Goal: Task Accomplishment & Management: Manage account settings

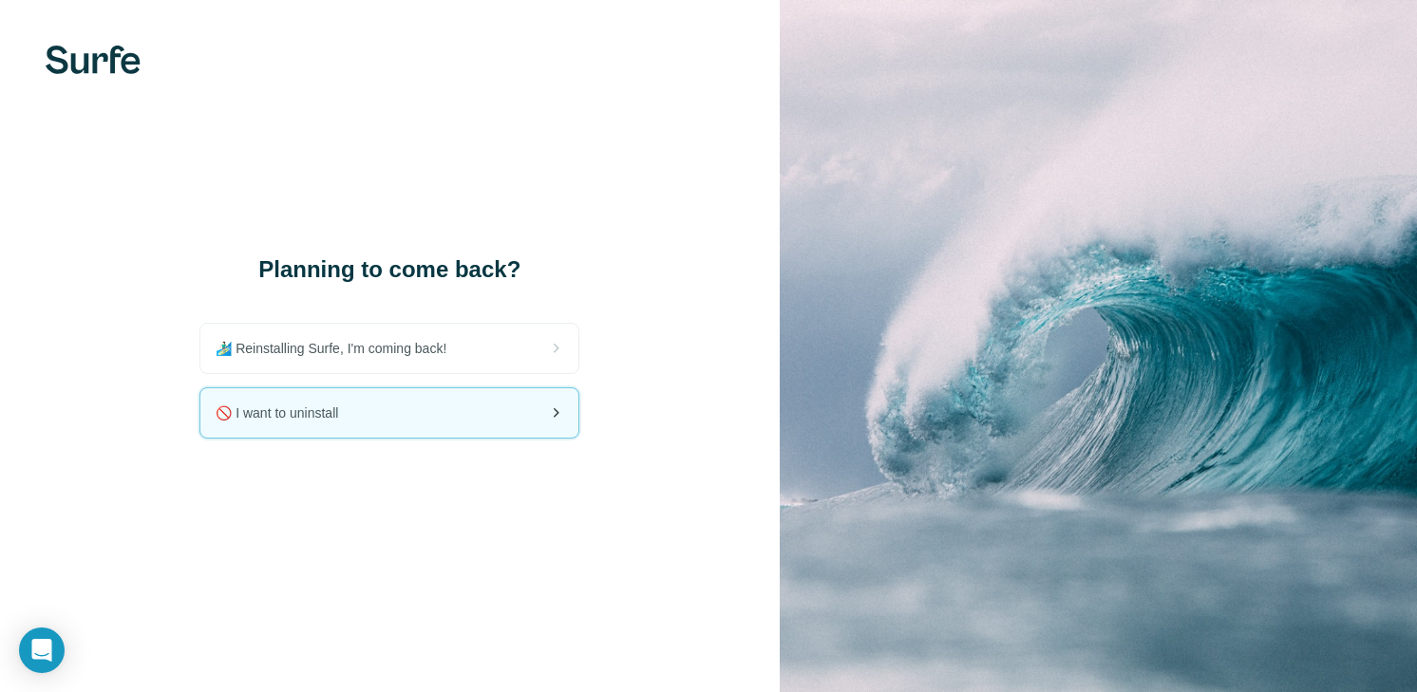
click at [403, 432] on div "🚫 I want to uninstall" at bounding box center [389, 412] width 378 height 49
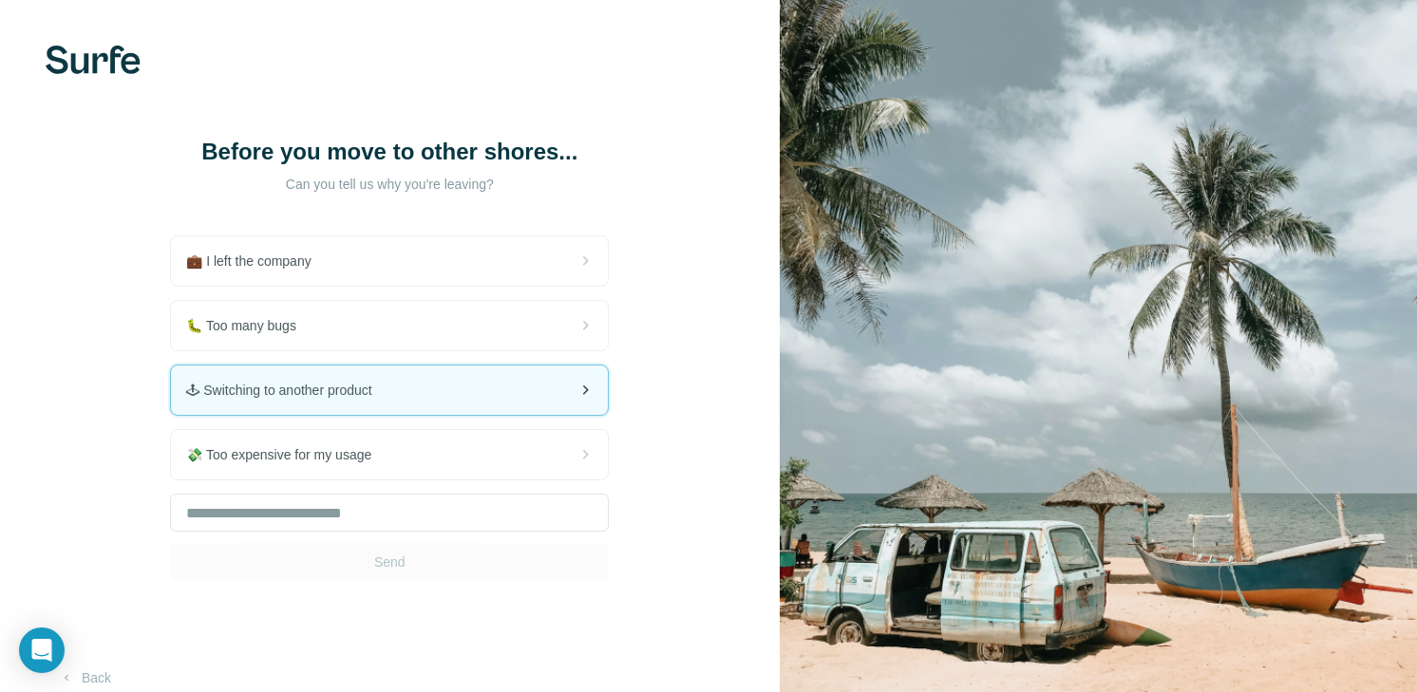
click at [301, 399] on span "🕹 Switching to another product" at bounding box center [286, 390] width 200 height 19
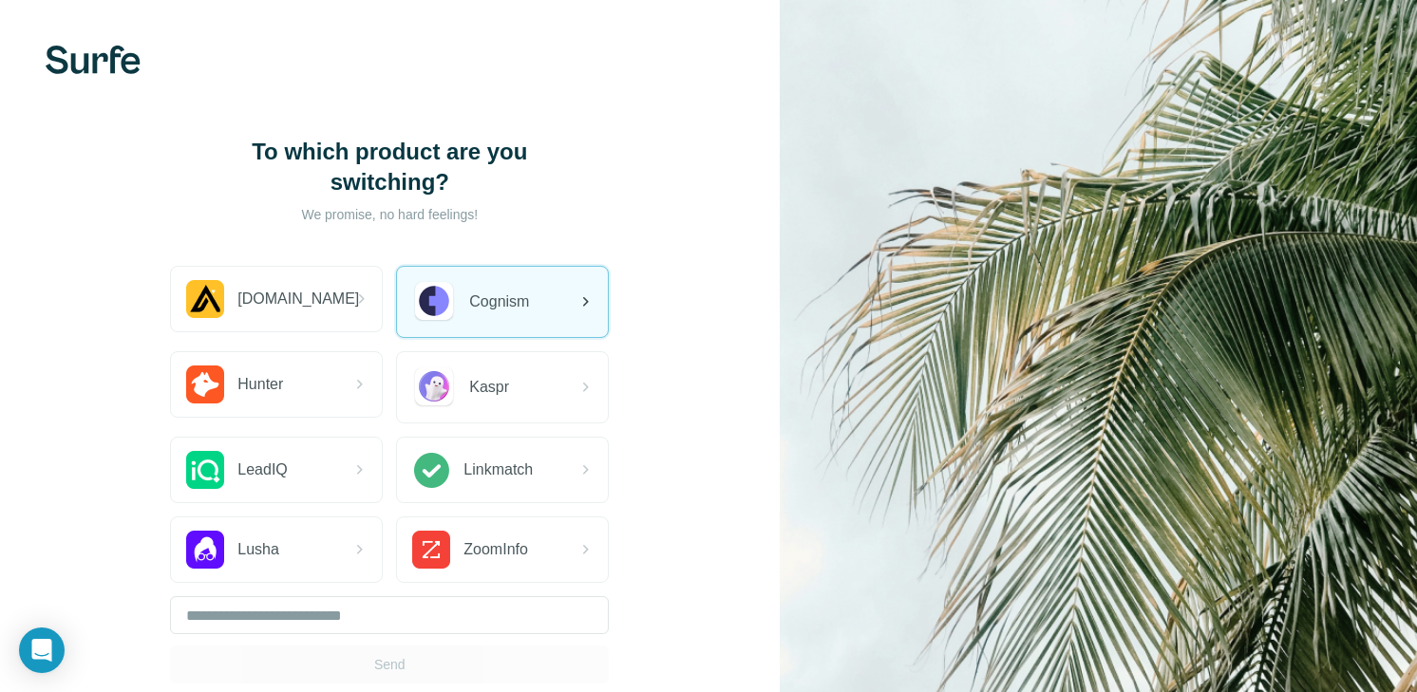
click at [444, 320] on img at bounding box center [434, 302] width 44 height 44
